Goal: Task Accomplishment & Management: Use online tool/utility

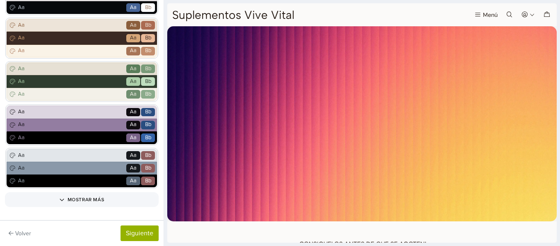
scroll to position [263, 0]
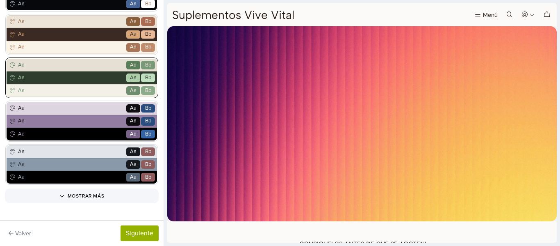
click at [101, 77] on span "Aa" at bounding box center [70, 78] width 109 height 8
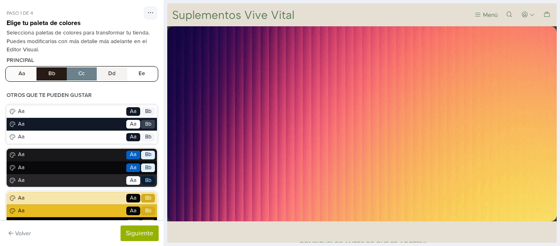
click at [57, 71] on button "Aa Bb Cc Dd Ee" at bounding box center [82, 73] width 151 height 13
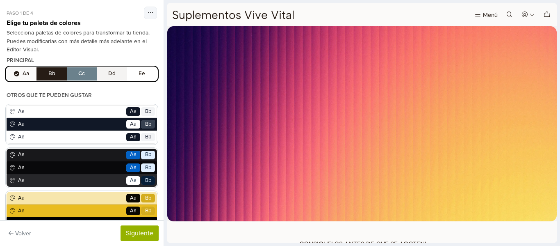
scroll to position [278, 0]
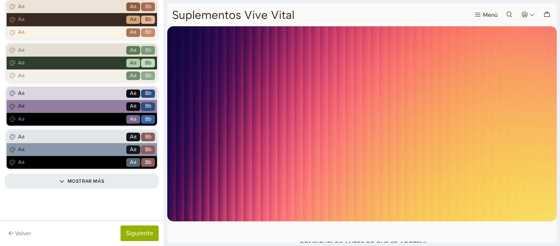
click at [88, 180] on button "Mostrar más" at bounding box center [82, 180] width 151 height 11
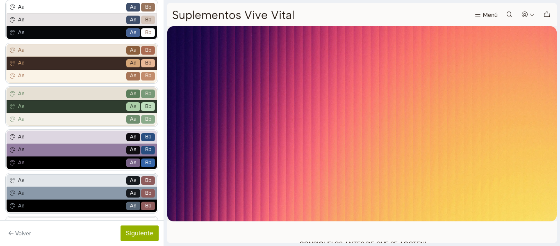
scroll to position [265, 0]
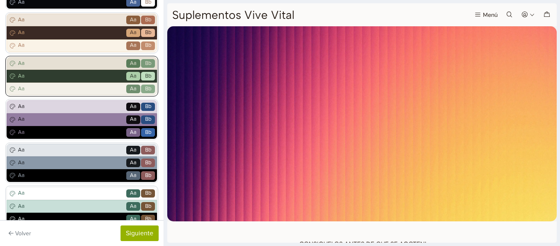
click at [134, 77] on span "Aa" at bounding box center [133, 76] width 14 height 9
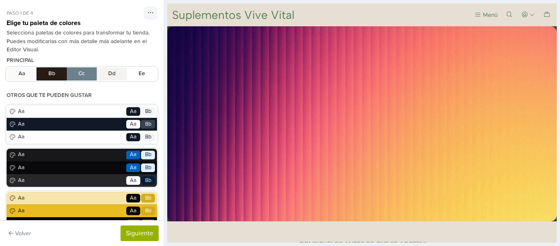
drag, startPoint x: 560, startPoint y: 31, endPoint x: 559, endPoint y: 51, distance: 20.1
click at [559, 51] on div at bounding box center [362, 123] width 396 height 246
click at [137, 229] on button "Siguiente" at bounding box center [140, 233] width 38 height 16
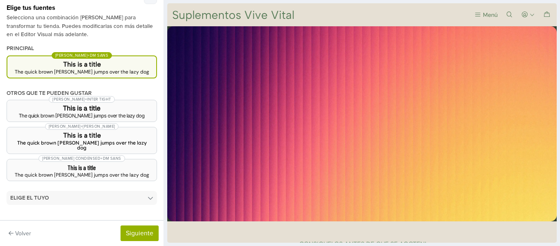
scroll to position [28, 0]
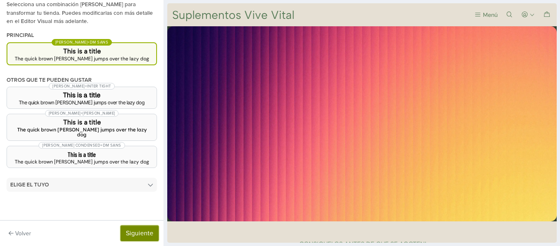
click at [143, 235] on button "Siguiente" at bounding box center [140, 233] width 38 height 16
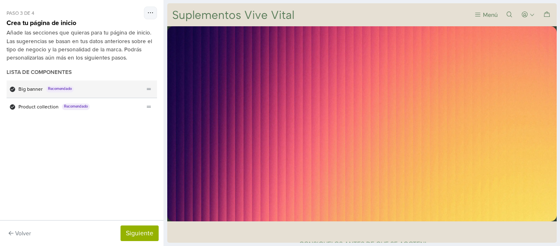
scroll to position [0, 0]
click at [67, 87] on span "Recomendado" at bounding box center [60, 89] width 28 height 7
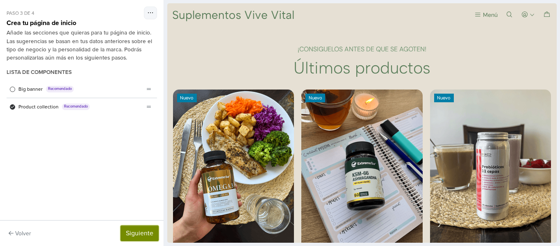
click at [147, 229] on button "Siguiente" at bounding box center [140, 233] width 38 height 16
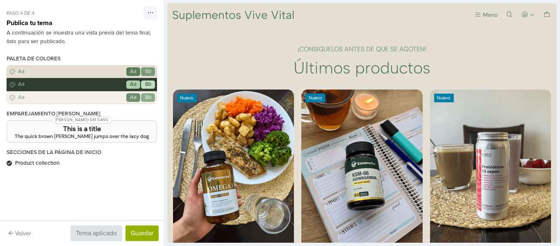
click at [81, 132] on h3 "This is a title" at bounding box center [82, 129] width 137 height 7
click at [139, 230] on button "Guardar" at bounding box center [142, 233] width 33 height 16
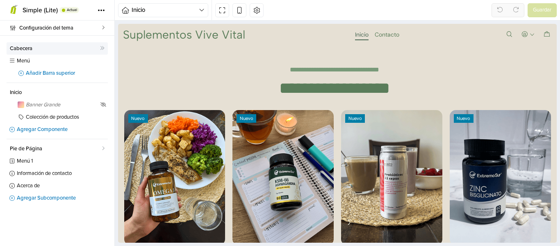
click at [36, 49] on span "Cabecera" at bounding box center [55, 48] width 90 height 5
select select "**"
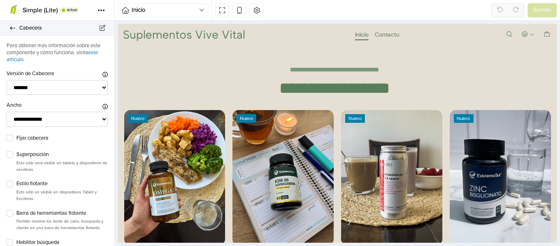
click at [7, 28] on link "Cabecera" at bounding box center [57, 28] width 114 height 15
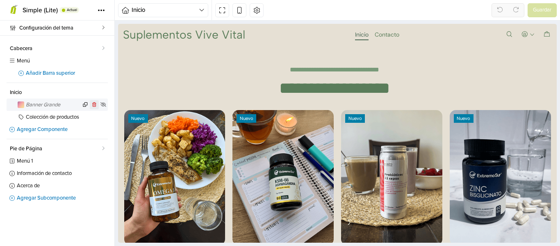
click at [94, 105] on icon at bounding box center [94, 104] width 6 height 5
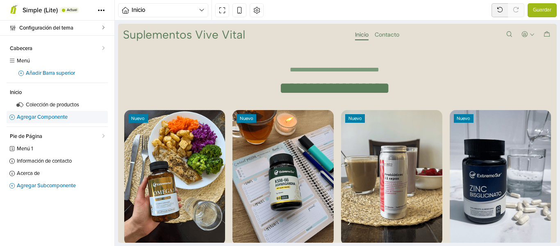
click at [42, 114] on link "Agregar Componente" at bounding box center [57, 117] width 101 height 12
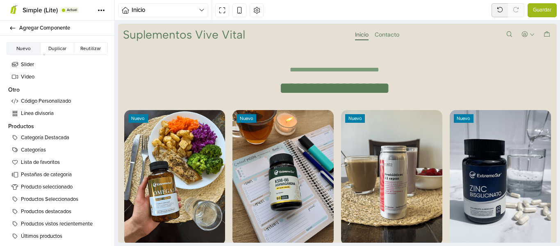
scroll to position [462, 0]
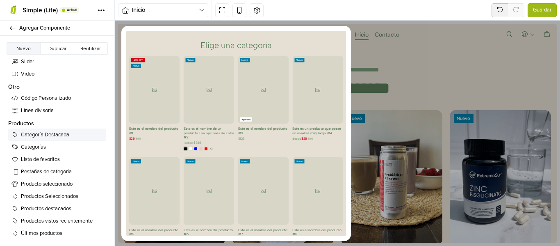
click at [52, 132] on span "Categoría Destacada" at bounding box center [62, 135] width 82 height 8
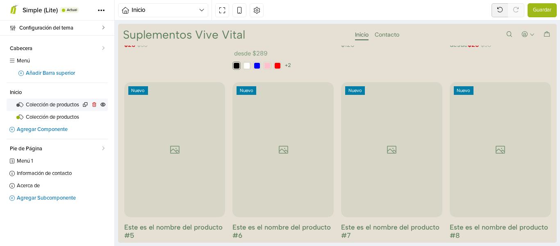
scroll to position [656, 0]
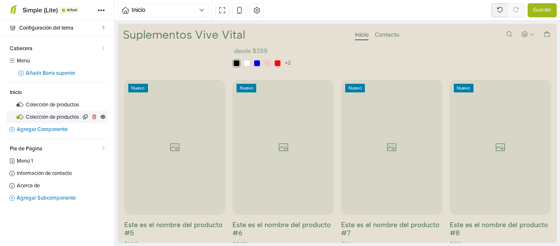
click at [63, 116] on span "Colección de productos" at bounding box center [53, 116] width 55 height 5
select select "********"
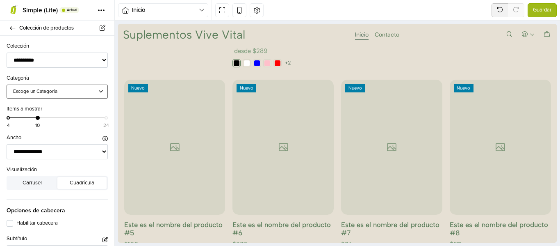
click at [80, 89] on div at bounding box center [53, 91] width 80 height 7
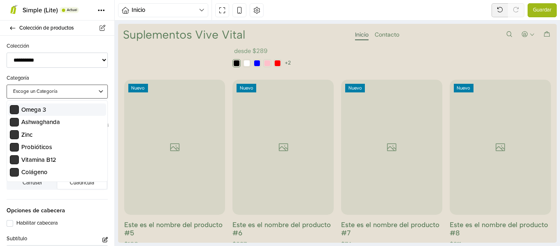
click at [61, 110] on span "Omega 3" at bounding box center [57, 109] width 95 height 9
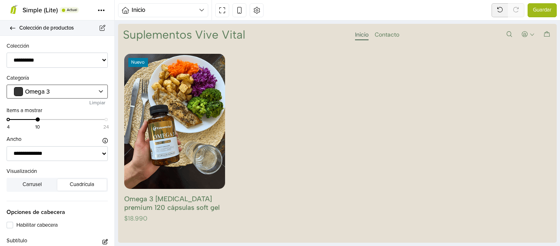
scroll to position [467, 0]
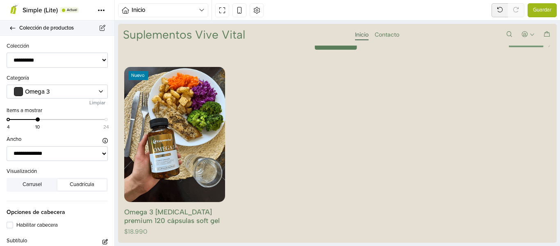
click at [12, 29] on icon at bounding box center [12, 27] width 5 height 3
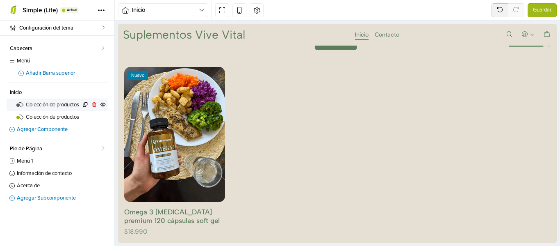
click at [63, 105] on span "Colección de productos" at bounding box center [53, 104] width 55 height 5
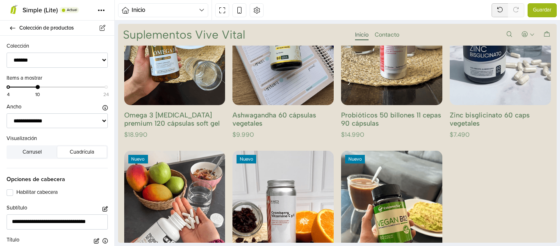
scroll to position [130, 0]
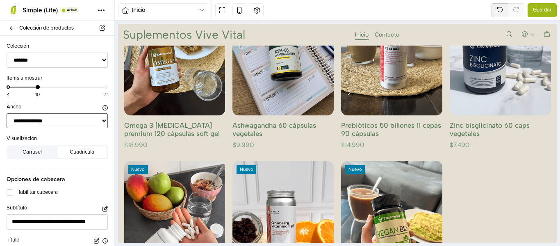
click at [64, 122] on select "**********" at bounding box center [57, 120] width 101 height 15
click at [53, 123] on select "**********" at bounding box center [57, 120] width 101 height 15
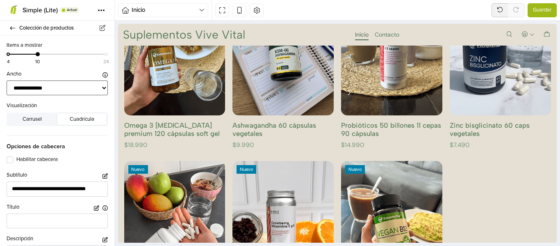
scroll to position [0, 0]
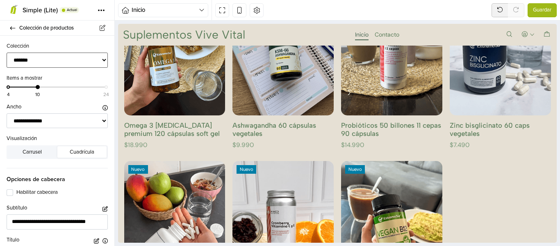
click at [81, 59] on select "**********" at bounding box center [57, 60] width 101 height 15
select select "********"
click at [7, 53] on select "**********" at bounding box center [57, 60] width 101 height 15
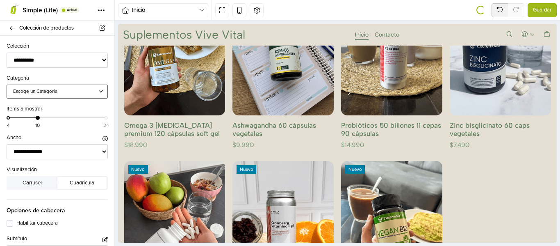
click at [64, 94] on div at bounding box center [53, 91] width 80 height 7
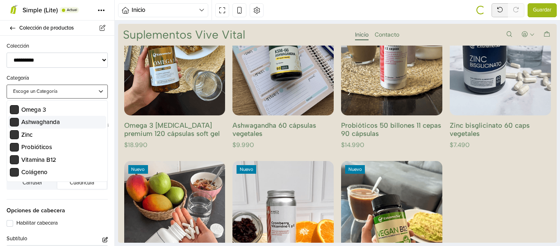
click at [48, 120] on span "Ashwaghanda" at bounding box center [40, 121] width 39 height 7
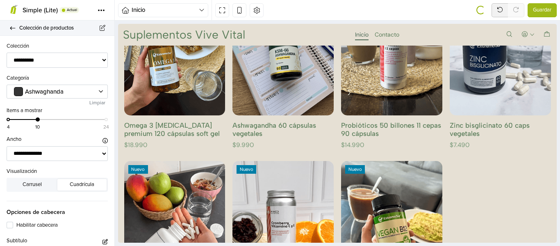
click at [11, 27] on icon at bounding box center [12, 27] width 7 height 5
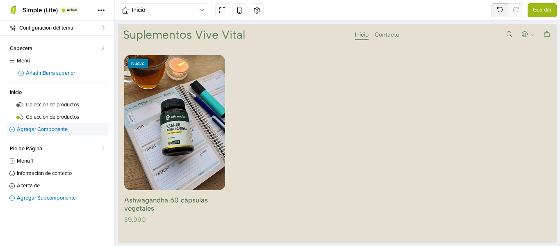
scroll to position [41, 0]
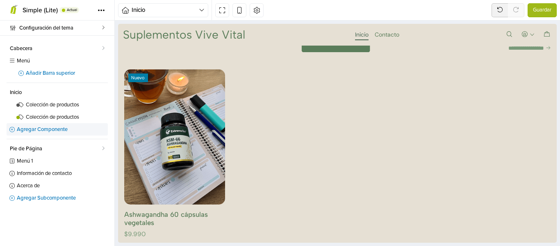
click at [44, 128] on span "Agregar Componente" at bounding box center [62, 129] width 91 height 5
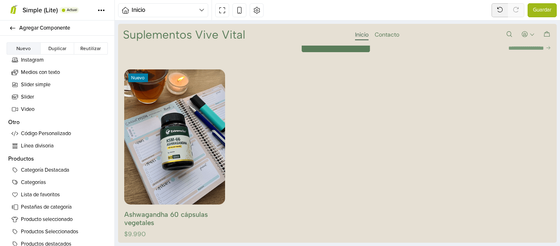
scroll to position [431, 0]
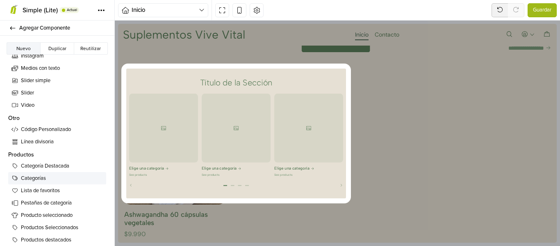
click at [57, 178] on span "Categorías" at bounding box center [62, 178] width 82 height 8
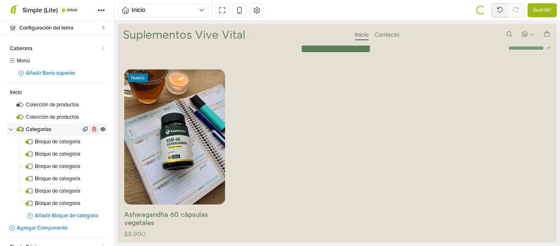
click at [92, 129] on icon at bounding box center [94, 129] width 4 height 5
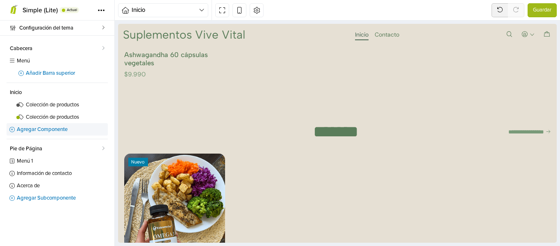
scroll to position [421, 0]
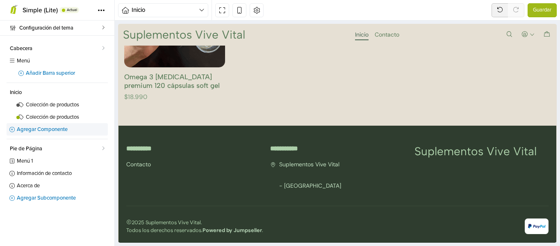
click at [54, 127] on span "Agregar Componente" at bounding box center [62, 129] width 91 height 5
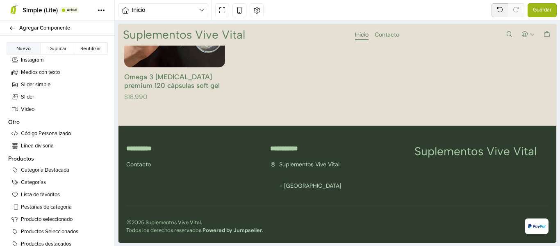
scroll to position [431, 0]
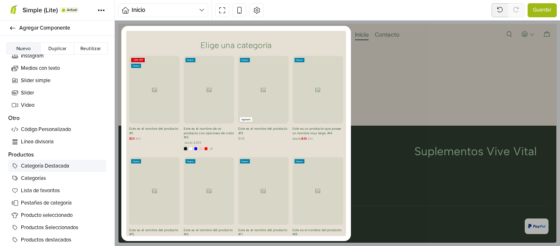
click at [62, 171] on link "Categoría Destacada" at bounding box center [57, 166] width 98 height 12
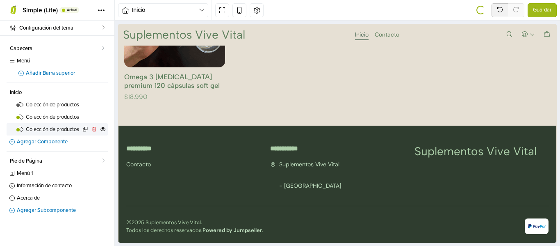
click at [52, 128] on span "Colección de productos" at bounding box center [53, 129] width 55 height 5
select select "********"
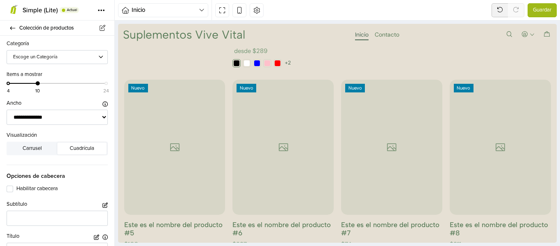
scroll to position [36, 0]
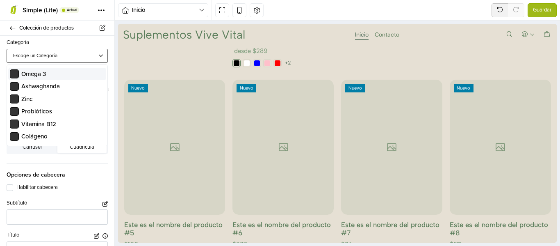
click at [86, 56] on div at bounding box center [53, 55] width 80 height 7
click at [68, 98] on span "Zinc" at bounding box center [57, 98] width 95 height 9
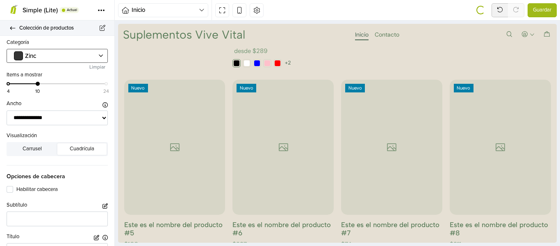
click at [11, 30] on icon at bounding box center [12, 27] width 7 height 5
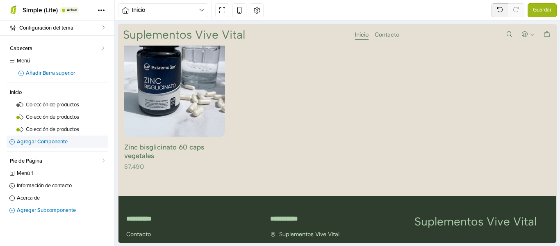
click at [46, 143] on span "Agregar Componente" at bounding box center [62, 141] width 91 height 5
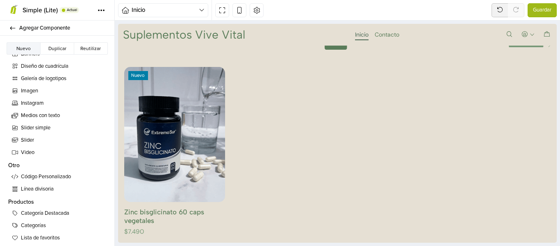
scroll to position [391, 0]
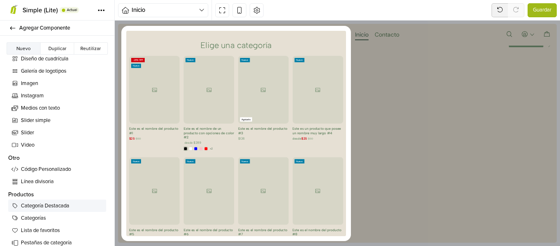
click at [70, 204] on span "Categoría Destacada" at bounding box center [62, 206] width 82 height 8
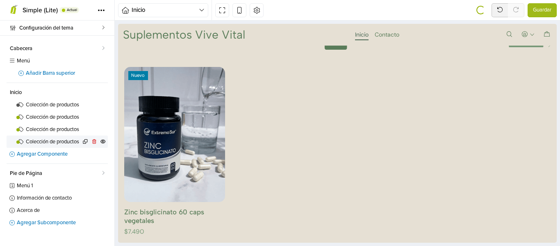
click at [62, 141] on span "Colección de productos" at bounding box center [53, 141] width 55 height 5
select select "********"
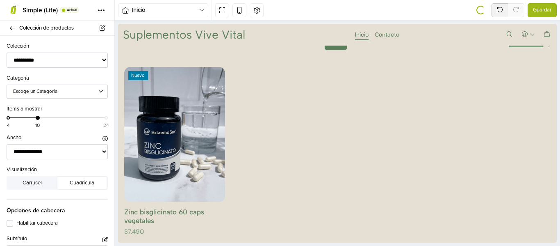
click at [91, 87] on div "Escoge un Categoría" at bounding box center [57, 91] width 101 height 14
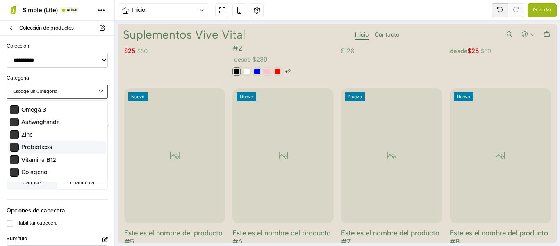
scroll to position [961, 0]
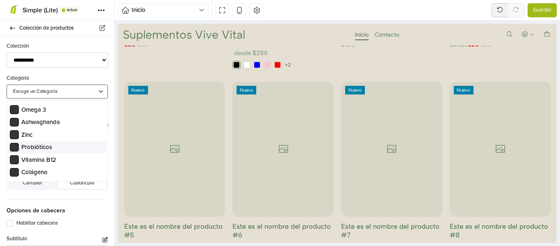
click at [55, 146] on span "Probióticos" at bounding box center [57, 146] width 95 height 9
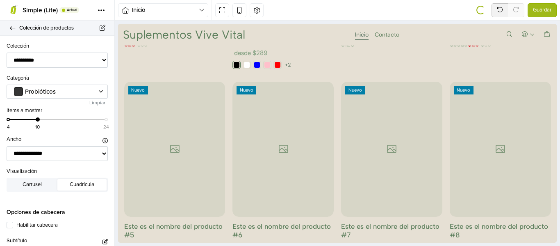
click at [14, 30] on icon at bounding box center [12, 27] width 7 height 5
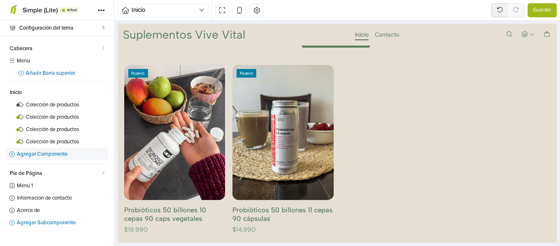
scroll to position [772, 0]
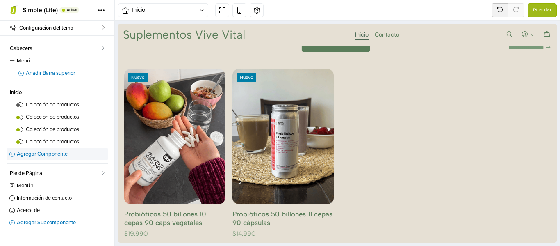
click at [50, 153] on span "Agregar Componente" at bounding box center [62, 153] width 91 height 5
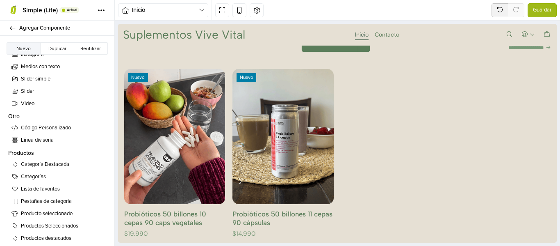
scroll to position [462, 0]
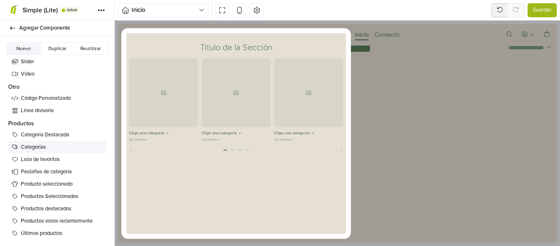
click at [55, 146] on span "Categorías" at bounding box center [62, 147] width 82 height 8
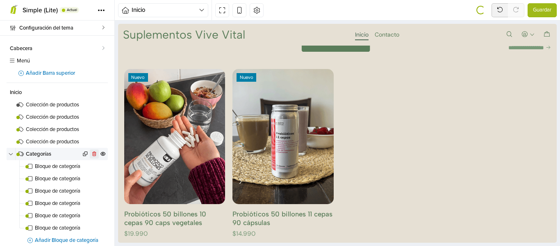
click at [91, 153] on icon at bounding box center [94, 153] width 6 height 5
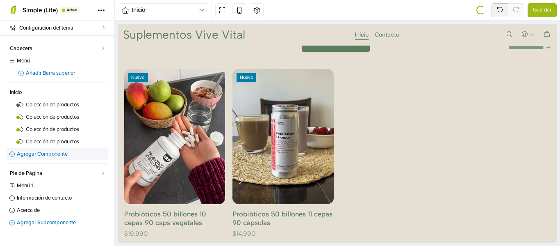
click at [62, 150] on link "Agregar Componente" at bounding box center [57, 154] width 101 height 12
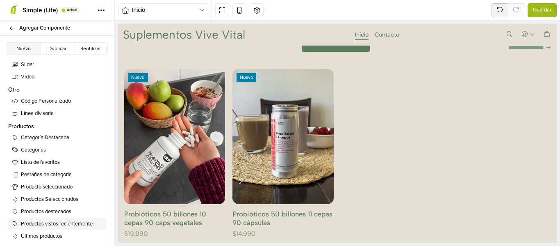
scroll to position [457, 0]
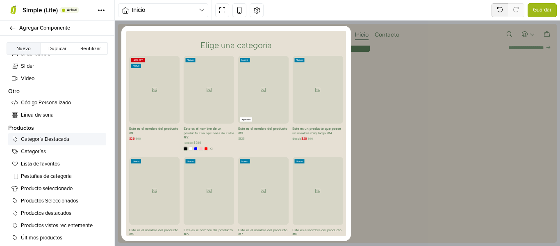
click at [58, 142] on span "Categoría Destacada" at bounding box center [62, 139] width 82 height 8
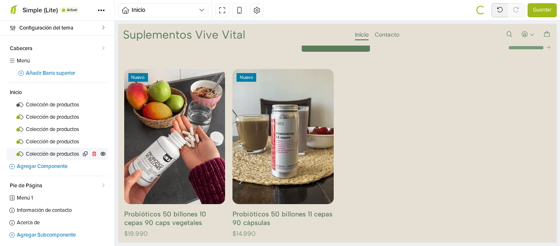
click at [63, 156] on span "Colección de productos" at bounding box center [53, 153] width 55 height 5
select select "********"
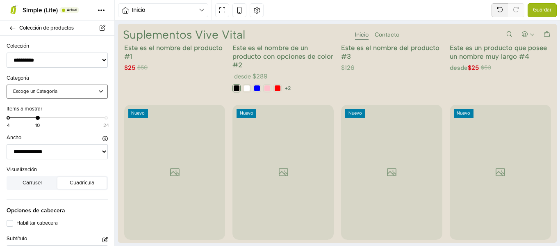
click at [87, 85] on div "Escoge un Categoría" at bounding box center [57, 91] width 101 height 14
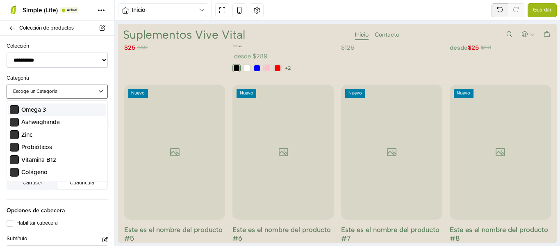
scroll to position [1202, 0]
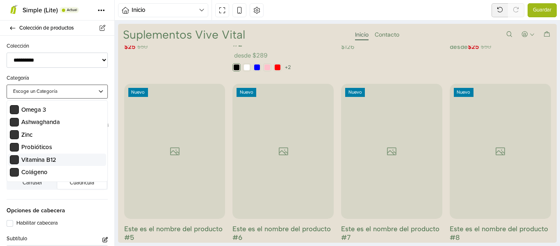
click at [44, 162] on span "Vitamina B12" at bounding box center [38, 159] width 35 height 7
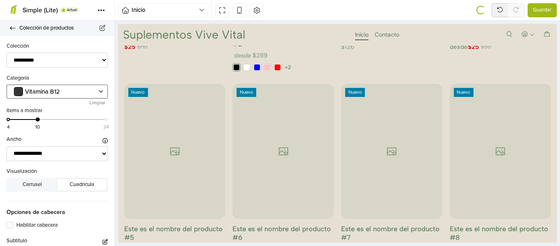
click at [16, 30] on icon at bounding box center [12, 27] width 7 height 5
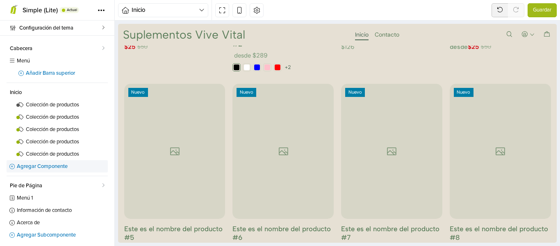
click at [51, 165] on span "Agregar Componente" at bounding box center [62, 166] width 91 height 5
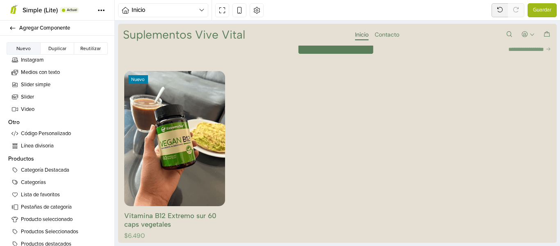
scroll to position [429, 0]
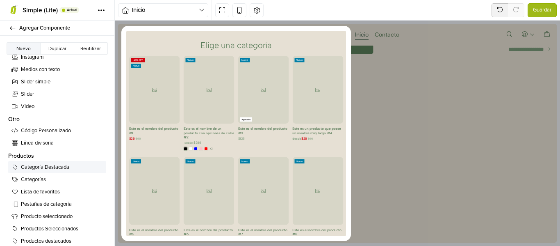
click at [66, 166] on span "Categoría Destacada" at bounding box center [62, 167] width 82 height 8
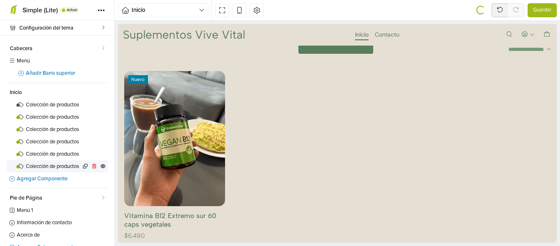
click at [59, 168] on span "Colección de productos" at bounding box center [53, 166] width 55 height 5
select select "********"
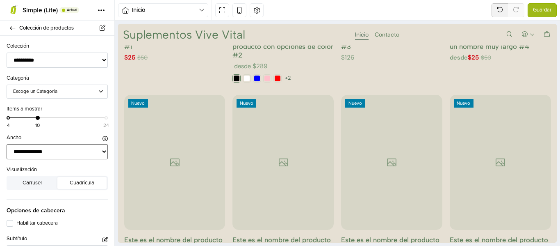
scroll to position [1443, 0]
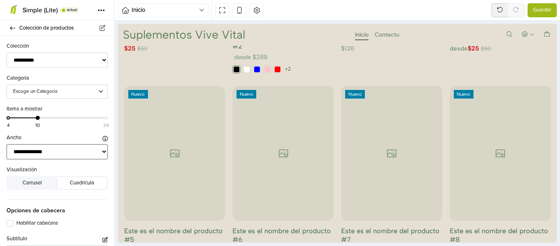
click at [76, 149] on select "**********" at bounding box center [57, 151] width 101 height 15
click at [91, 88] on div "Escoge un Categoría" at bounding box center [53, 91] width 90 height 7
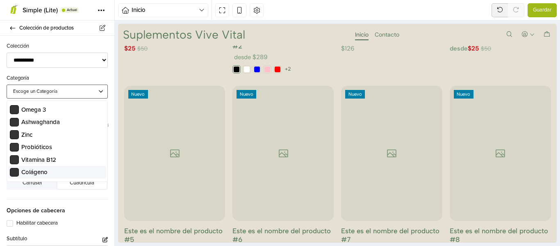
click at [53, 171] on span "Colágeno" at bounding box center [57, 171] width 95 height 9
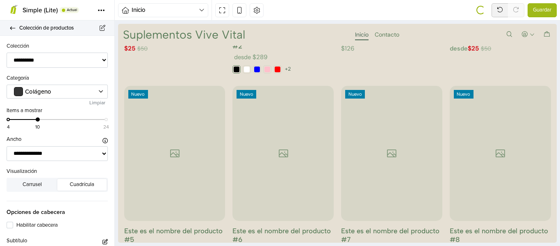
click at [15, 29] on icon at bounding box center [12, 27] width 7 height 5
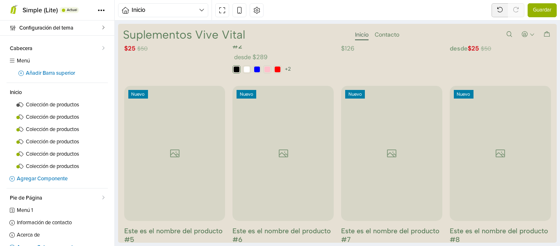
click at [542, 9] on span "Guardar" at bounding box center [542, 10] width 18 height 8
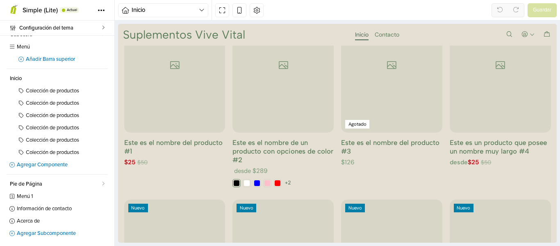
scroll to position [1318, 0]
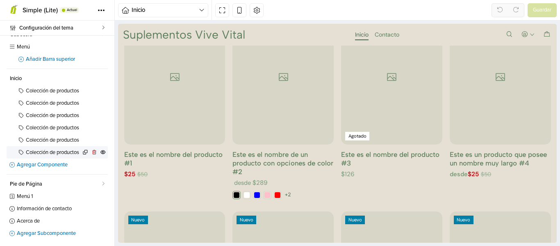
click at [56, 153] on span "Colección de productos" at bounding box center [53, 152] width 55 height 5
select select "********"
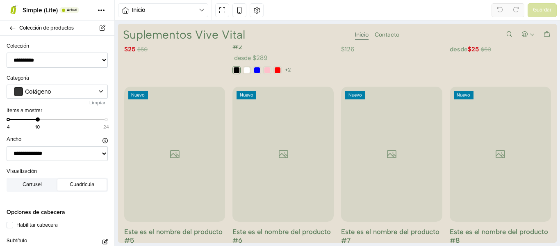
scroll to position [1443, 0]
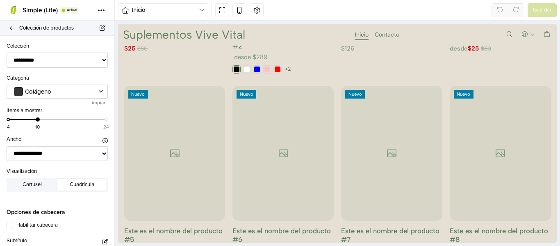
click at [11, 32] on link "Colección de productos" at bounding box center [57, 28] width 114 height 15
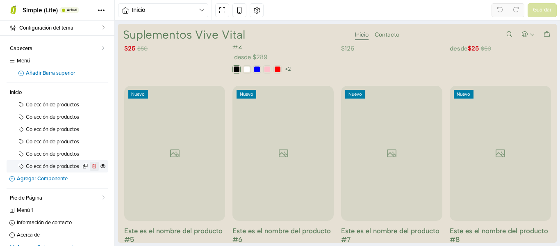
click at [91, 166] on icon at bounding box center [94, 166] width 6 height 5
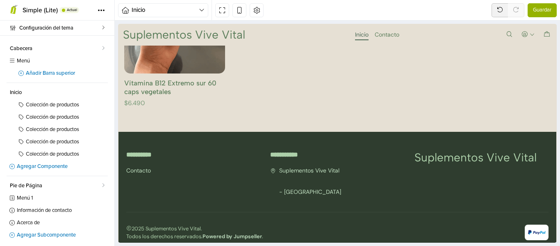
scroll to position [2, 0]
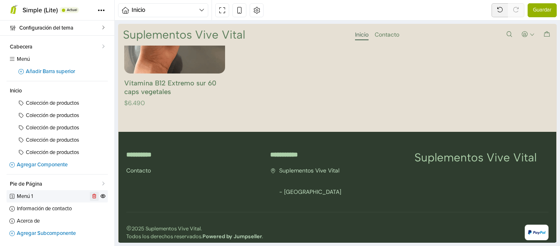
click at [92, 196] on icon at bounding box center [94, 196] width 4 height 5
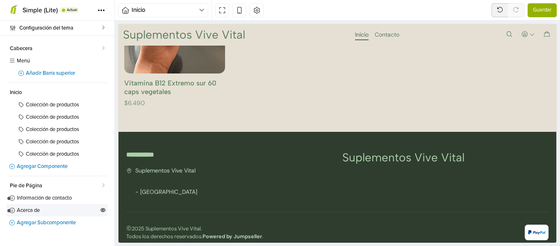
click at [39, 208] on span "Acerca de" at bounding box center [58, 210] width 82 height 5
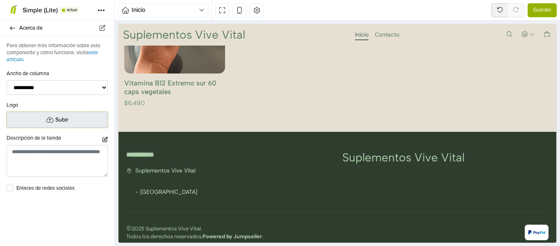
click at [56, 122] on span "Subir" at bounding box center [61, 119] width 13 height 9
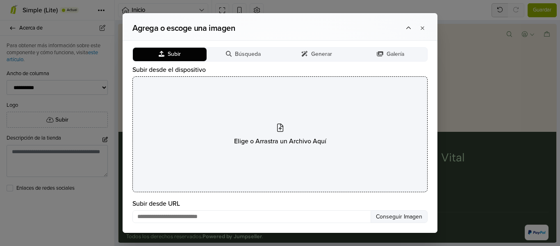
click at [255, 151] on div "Elige o Arrastra un Archivo Aquí" at bounding box center [279, 134] width 295 height 116
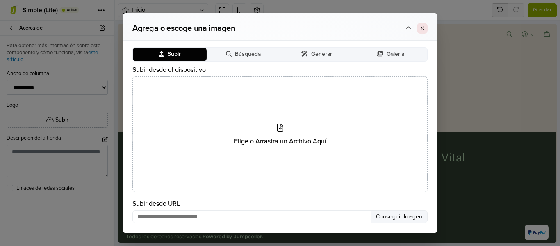
click at [419, 24] on button at bounding box center [422, 28] width 11 height 11
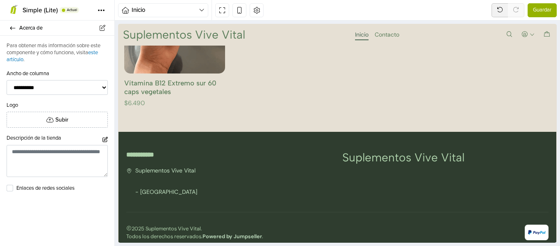
click at [546, 11] on span "Guardar" at bounding box center [542, 10] width 18 height 8
